Goal: Task Accomplishment & Management: Use online tool/utility

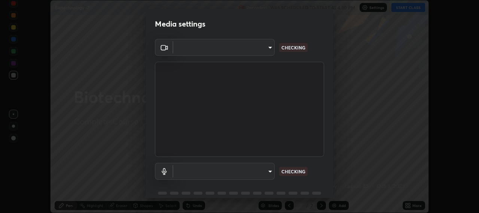
scroll to position [33, 0]
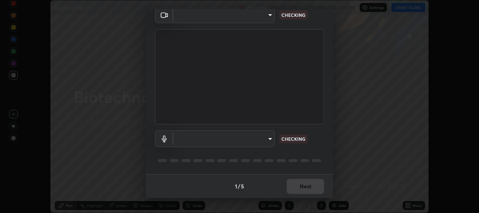
type input "b317e01ce44dabc3be8dd9fbd21c4c94838353ba5ba3926cf423050bf086703d"
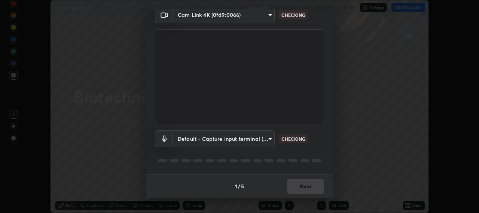
click at [270, 140] on body "Erase all Biotechnology -7 Recording WAS SCHEDULED TO START AT 4:30 PM Settings…" at bounding box center [239, 106] width 479 height 213
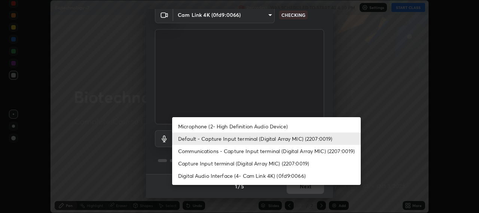
click at [243, 127] on li "Microphone (2- High Definition Audio Device)" at bounding box center [266, 126] width 189 height 12
type input "c3919e96a5ab5b599c6855178749ec7a7a8a003fead2dd7e2b47559334d8e3b5"
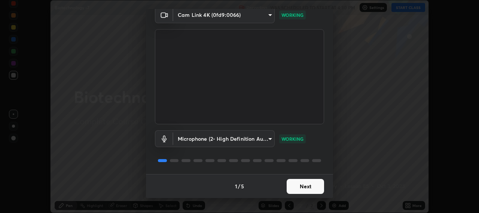
click at [297, 182] on button "Next" at bounding box center [305, 186] width 37 height 15
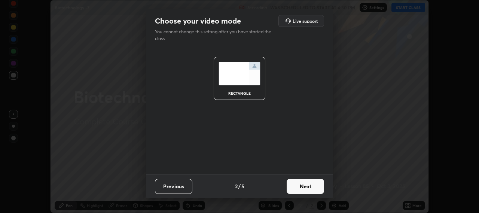
click at [303, 185] on button "Next" at bounding box center [305, 186] width 37 height 15
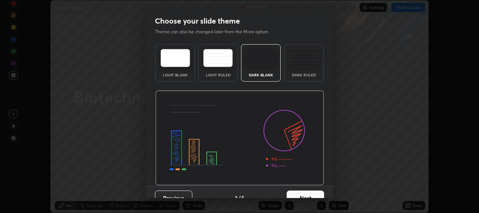
click at [304, 192] on button "Next" at bounding box center [305, 198] width 37 height 15
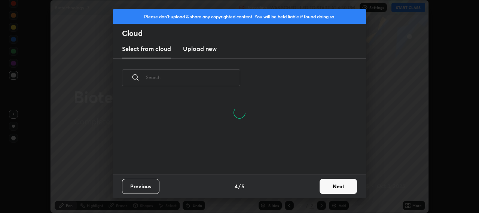
click at [322, 187] on button "Next" at bounding box center [338, 186] width 37 height 15
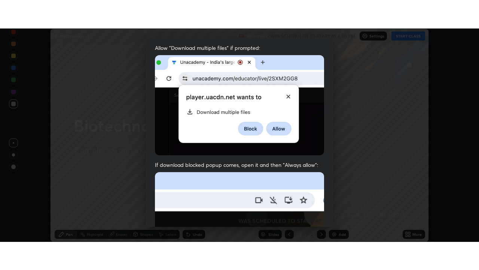
scroll to position [185, 0]
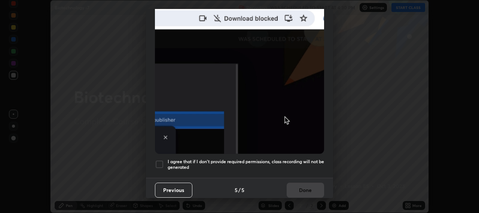
click at [160, 161] on div at bounding box center [159, 164] width 9 height 9
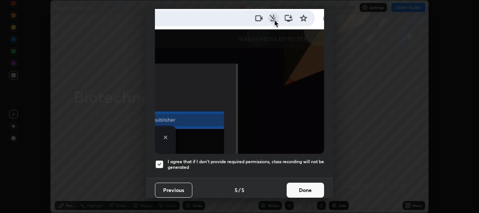
click at [294, 187] on button "Done" at bounding box center [305, 190] width 37 height 15
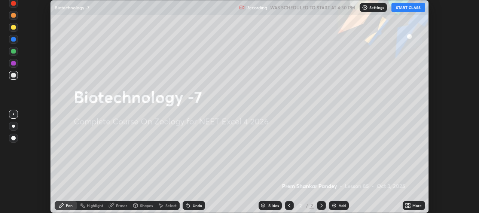
click at [401, 10] on button "START CLASS" at bounding box center [409, 7] width 34 height 9
click at [407, 205] on icon at bounding box center [408, 206] width 6 height 6
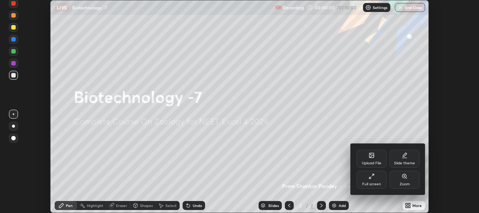
click at [380, 180] on div "Full screen" at bounding box center [372, 180] width 30 height 18
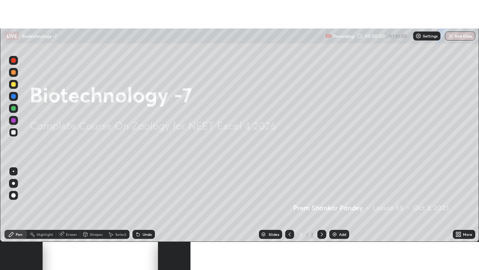
scroll to position [270, 479]
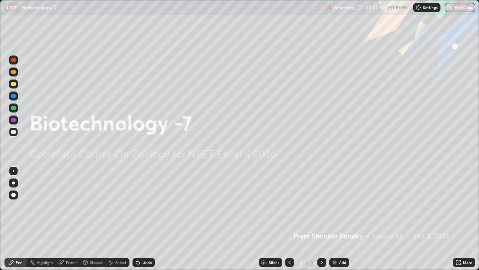
click at [335, 213] on img at bounding box center [335, 262] width 6 height 6
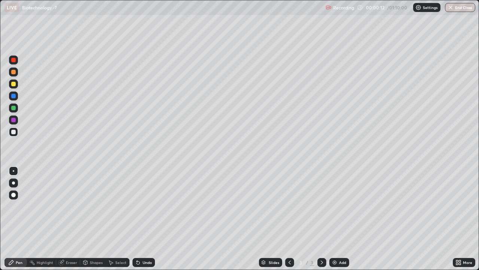
click at [13, 184] on div at bounding box center [13, 182] width 3 height 3
click at [14, 183] on div at bounding box center [13, 182] width 3 height 3
click at [13, 107] on div at bounding box center [13, 108] width 4 height 4
click at [14, 132] on div at bounding box center [13, 132] width 4 height 4
click at [335, 213] on img at bounding box center [335, 262] width 6 height 6
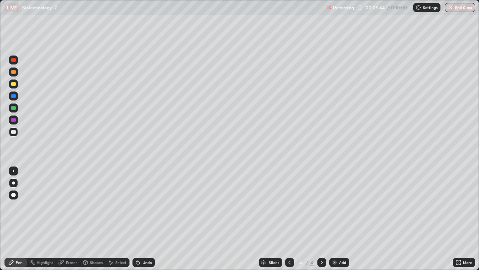
click at [286, 213] on div at bounding box center [289, 262] width 9 height 9
click at [321, 213] on icon at bounding box center [322, 262] width 6 height 6
click at [13, 59] on div at bounding box center [13, 60] width 4 height 4
click at [15, 121] on div at bounding box center [13, 120] width 4 height 4
click at [15, 119] on div at bounding box center [13, 120] width 4 height 4
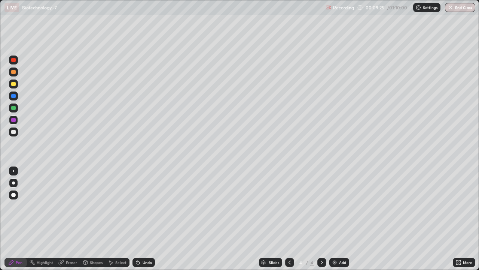
click at [14, 132] on div at bounding box center [13, 132] width 4 height 4
click at [13, 132] on div at bounding box center [13, 132] width 4 height 4
click at [69, 213] on div "Eraser" at bounding box center [71, 262] width 11 height 4
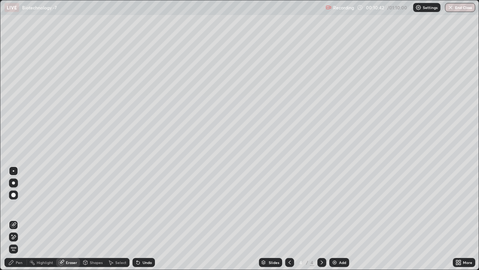
click at [18, 213] on div "Pen" at bounding box center [19, 262] width 7 height 4
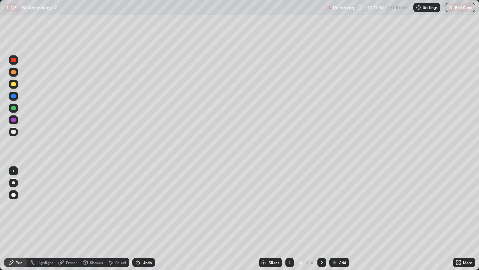
click at [72, 213] on div "Eraser" at bounding box center [68, 262] width 24 height 9
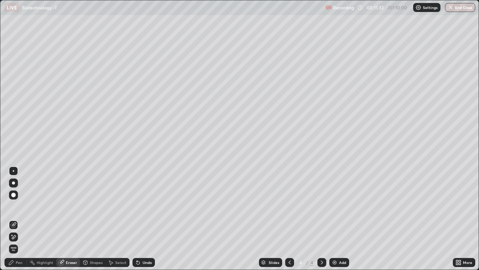
click at [21, 213] on div "Pen" at bounding box center [19, 262] width 7 height 4
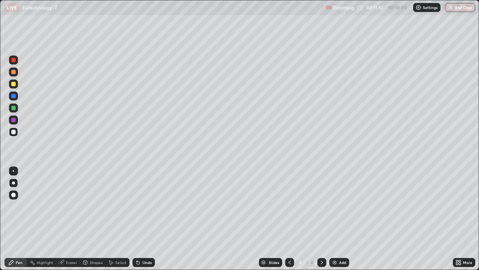
click at [15, 107] on div at bounding box center [13, 108] width 4 height 4
click at [17, 109] on div at bounding box center [13, 107] width 9 height 9
click at [14, 131] on div at bounding box center [13, 132] width 4 height 4
click at [336, 213] on img at bounding box center [335, 262] width 6 height 6
click at [0, 213] on div "Setting up your live class" at bounding box center [239, 135] width 479 height 270
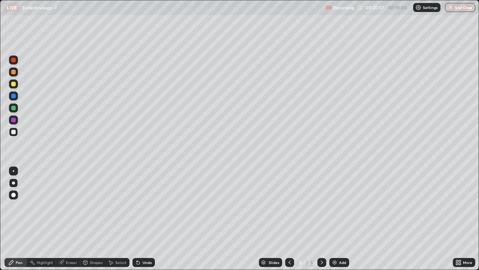
click at [333, 213] on img at bounding box center [335, 262] width 6 height 6
click at [334, 213] on img at bounding box center [335, 262] width 6 height 6
click at [14, 133] on div at bounding box center [13, 132] width 4 height 4
click at [14, 132] on div at bounding box center [13, 132] width 4 height 4
click at [13, 96] on div at bounding box center [13, 96] width 4 height 4
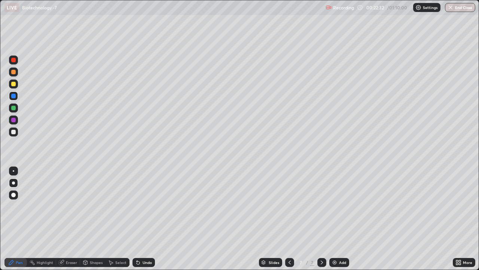
click at [14, 60] on div at bounding box center [13, 60] width 4 height 4
click at [13, 132] on div at bounding box center [13, 132] width 4 height 4
click at [15, 108] on div at bounding box center [13, 108] width 4 height 4
click at [15, 59] on div at bounding box center [13, 60] width 4 height 4
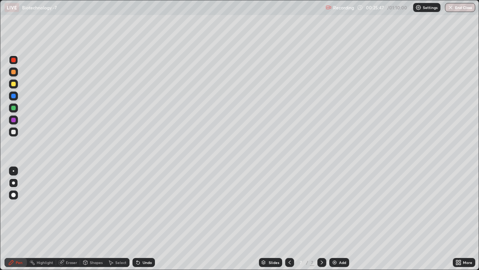
click at [14, 131] on div at bounding box center [13, 132] width 4 height 4
click at [13, 130] on div at bounding box center [13, 132] width 4 height 4
click at [15, 108] on div at bounding box center [13, 108] width 4 height 4
click at [9, 179] on div at bounding box center [13, 182] width 9 height 9
click at [335, 213] on img at bounding box center [335, 262] width 6 height 6
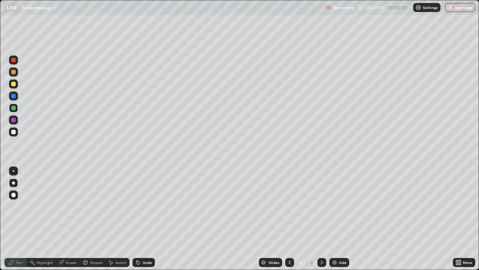
click at [335, 213] on img at bounding box center [335, 262] width 6 height 6
click at [13, 132] on div at bounding box center [13, 132] width 4 height 4
click at [14, 133] on div at bounding box center [13, 132] width 4 height 4
click at [139, 213] on icon at bounding box center [138, 262] width 6 height 6
click at [141, 213] on div "Undo" at bounding box center [144, 262] width 22 height 9
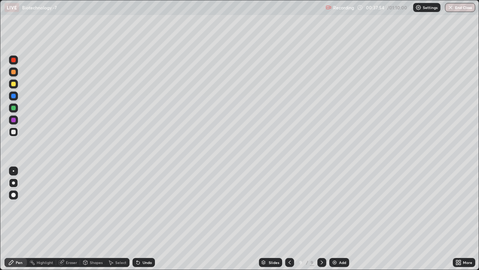
click at [14, 109] on div at bounding box center [13, 108] width 4 height 4
click at [14, 108] on div at bounding box center [13, 108] width 4 height 4
click at [13, 133] on div at bounding box center [13, 132] width 4 height 4
click at [71, 213] on div "Eraser" at bounding box center [71, 262] width 11 height 4
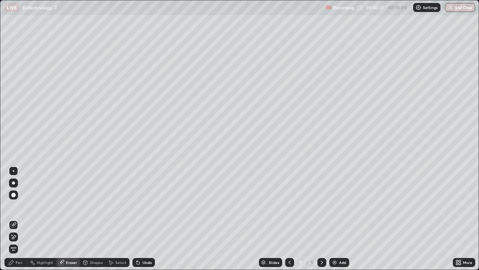
click at [12, 183] on div at bounding box center [13, 182] width 3 height 3
click at [18, 213] on div "Pen" at bounding box center [19, 262] width 7 height 4
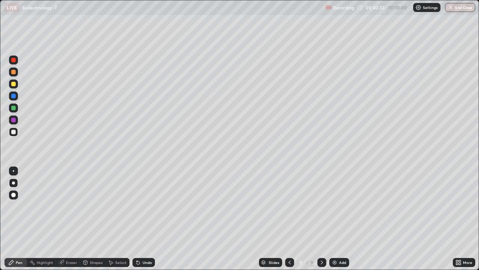
click at [85, 213] on icon at bounding box center [85, 263] width 0 height 3
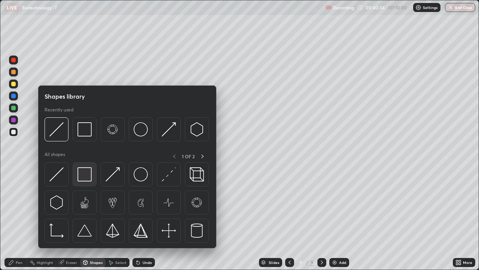
click at [85, 177] on img at bounding box center [85, 174] width 14 height 14
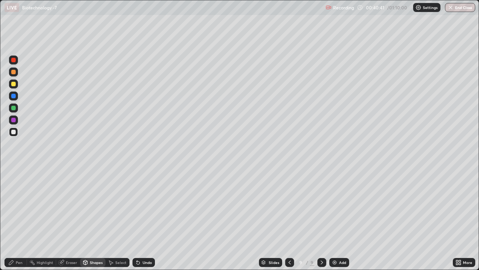
click at [137, 213] on icon at bounding box center [138, 262] width 3 height 3
click at [65, 213] on div "Eraser" at bounding box center [68, 262] width 24 height 9
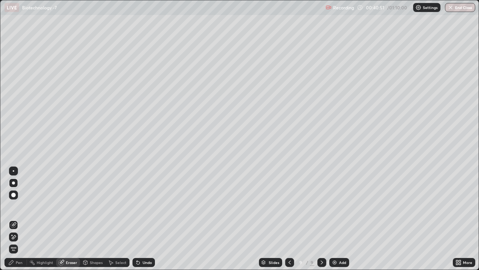
click at [20, 213] on div "Pen" at bounding box center [15, 262] width 22 height 9
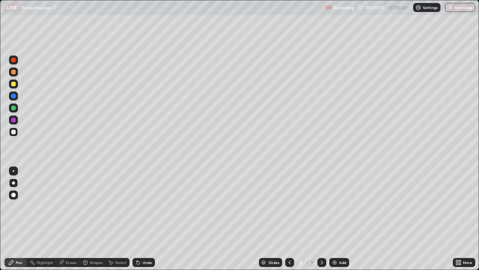
click at [14, 84] on div at bounding box center [13, 84] width 4 height 4
click at [72, 213] on div "Eraser" at bounding box center [71, 262] width 11 height 4
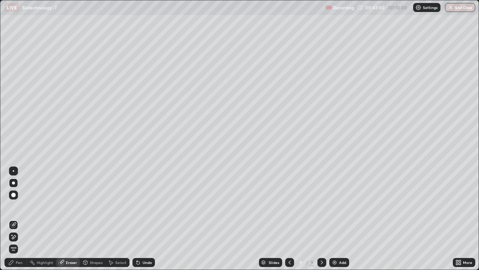
click at [21, 213] on div "Pen" at bounding box center [19, 262] width 7 height 4
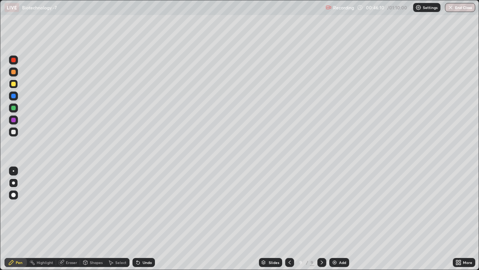
click at [137, 213] on icon at bounding box center [138, 262] width 3 height 3
click at [139, 213] on icon at bounding box center [138, 262] width 3 height 3
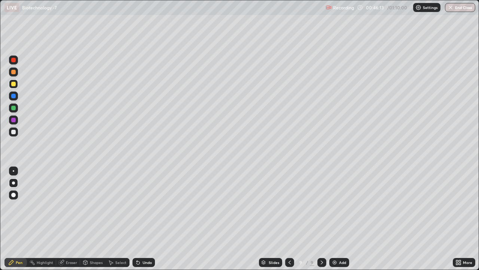
click at [140, 213] on icon at bounding box center [138, 262] width 6 height 6
click at [140, 213] on div "Undo" at bounding box center [144, 262] width 22 height 9
click at [140, 213] on icon at bounding box center [138, 262] width 6 height 6
click at [139, 213] on icon at bounding box center [138, 262] width 6 height 6
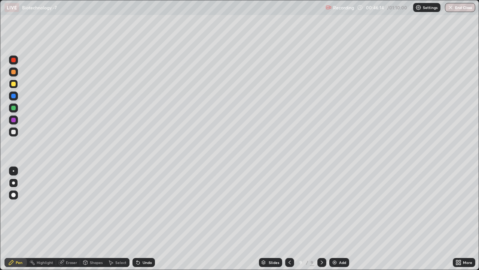
click at [140, 213] on icon at bounding box center [138, 262] width 6 height 6
click at [141, 213] on div "Undo" at bounding box center [144, 262] width 22 height 9
click at [140, 213] on icon at bounding box center [138, 262] width 6 height 6
click at [137, 213] on icon at bounding box center [138, 262] width 3 height 3
click at [138, 213] on icon at bounding box center [138, 262] width 3 height 3
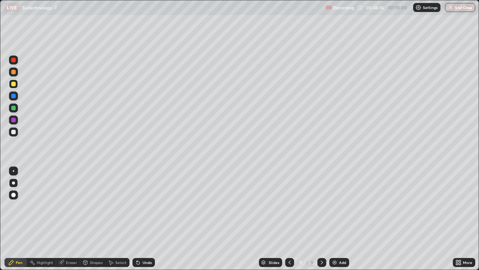
click at [137, 213] on icon at bounding box center [138, 262] width 3 height 3
click at [139, 213] on icon at bounding box center [138, 262] width 3 height 3
click at [15, 60] on div at bounding box center [13, 60] width 4 height 4
click at [15, 61] on div at bounding box center [13, 60] width 4 height 4
click at [14, 131] on div at bounding box center [13, 132] width 4 height 4
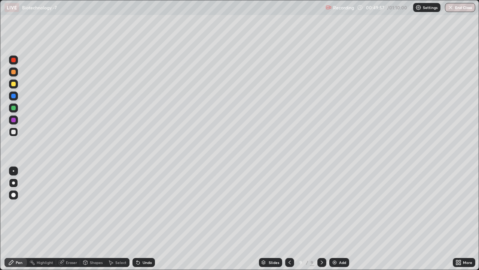
click at [15, 132] on div at bounding box center [13, 132] width 4 height 4
click at [140, 213] on div "Undo" at bounding box center [144, 262] width 22 height 9
click at [14, 72] on div at bounding box center [13, 72] width 4 height 4
click at [14, 75] on div at bounding box center [13, 71] width 9 height 9
click at [15, 97] on div at bounding box center [13, 96] width 4 height 4
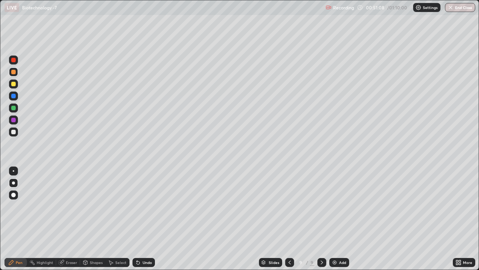
click at [14, 97] on div at bounding box center [13, 96] width 4 height 4
click at [457, 9] on button "End Class" at bounding box center [460, 7] width 30 height 9
